Goal: Check status: Check status

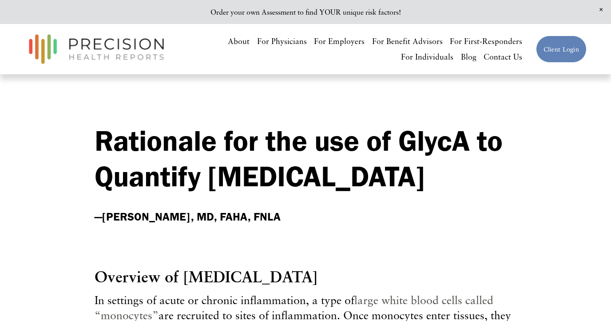
click at [555, 44] on link "Client Login" at bounding box center [561, 49] width 51 height 27
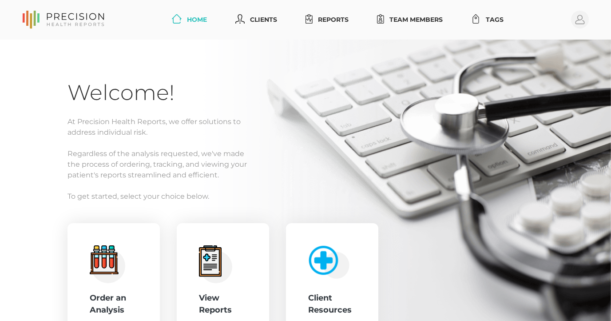
scroll to position [34, 0]
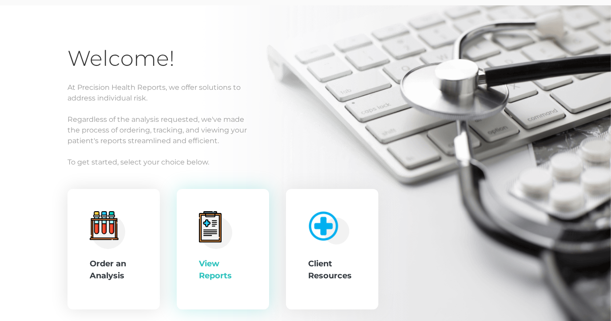
click at [215, 220] on icon at bounding box center [210, 227] width 14 height 16
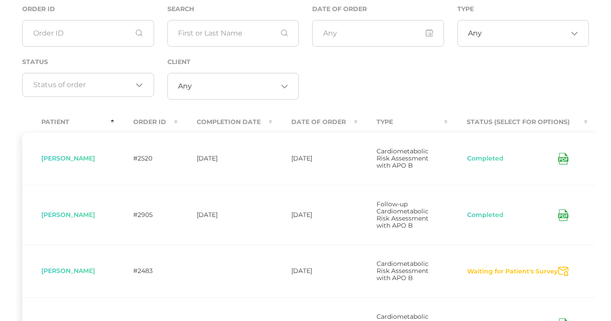
scroll to position [97, 0]
click at [135, 90] on div "Loading..." at bounding box center [88, 84] width 132 height 24
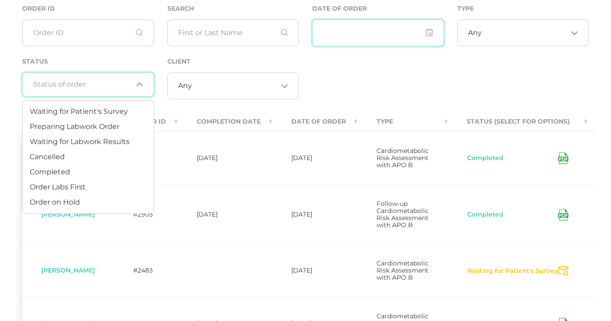
click at [371, 31] on input "input" at bounding box center [378, 33] width 132 height 27
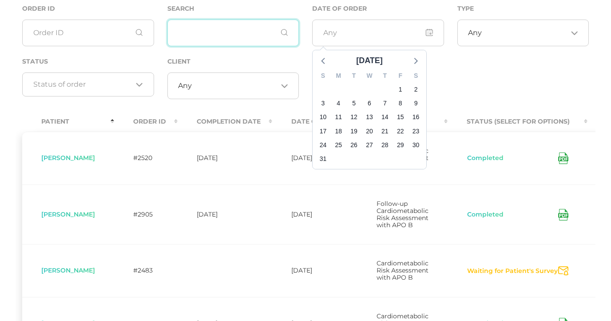
click at [233, 32] on input "text" at bounding box center [233, 33] width 132 height 27
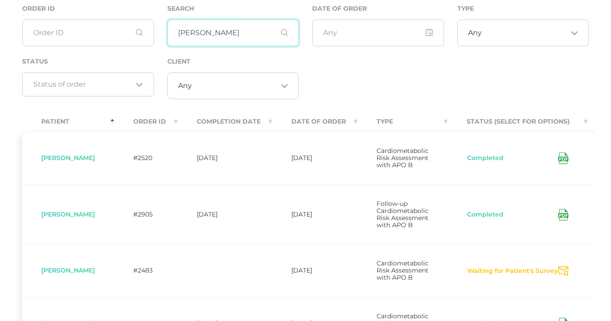
type input "pedersen"
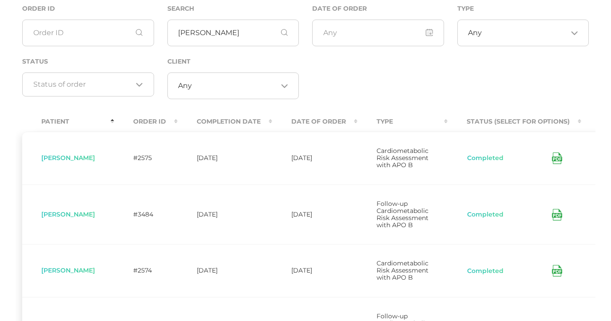
click at [556, 220] on icon at bounding box center [557, 215] width 10 height 12
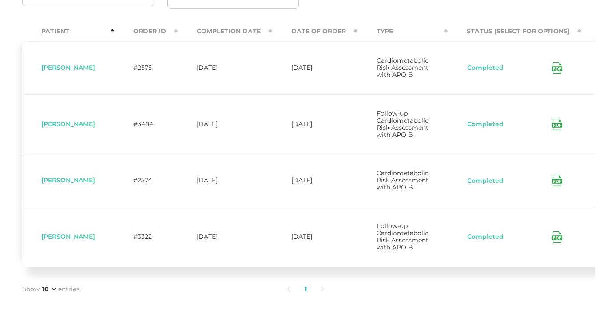
scroll to position [188, 0]
click at [558, 238] on icon at bounding box center [556, 237] width 4 height 2
